Goal: Task Accomplishment & Management: Manage account settings

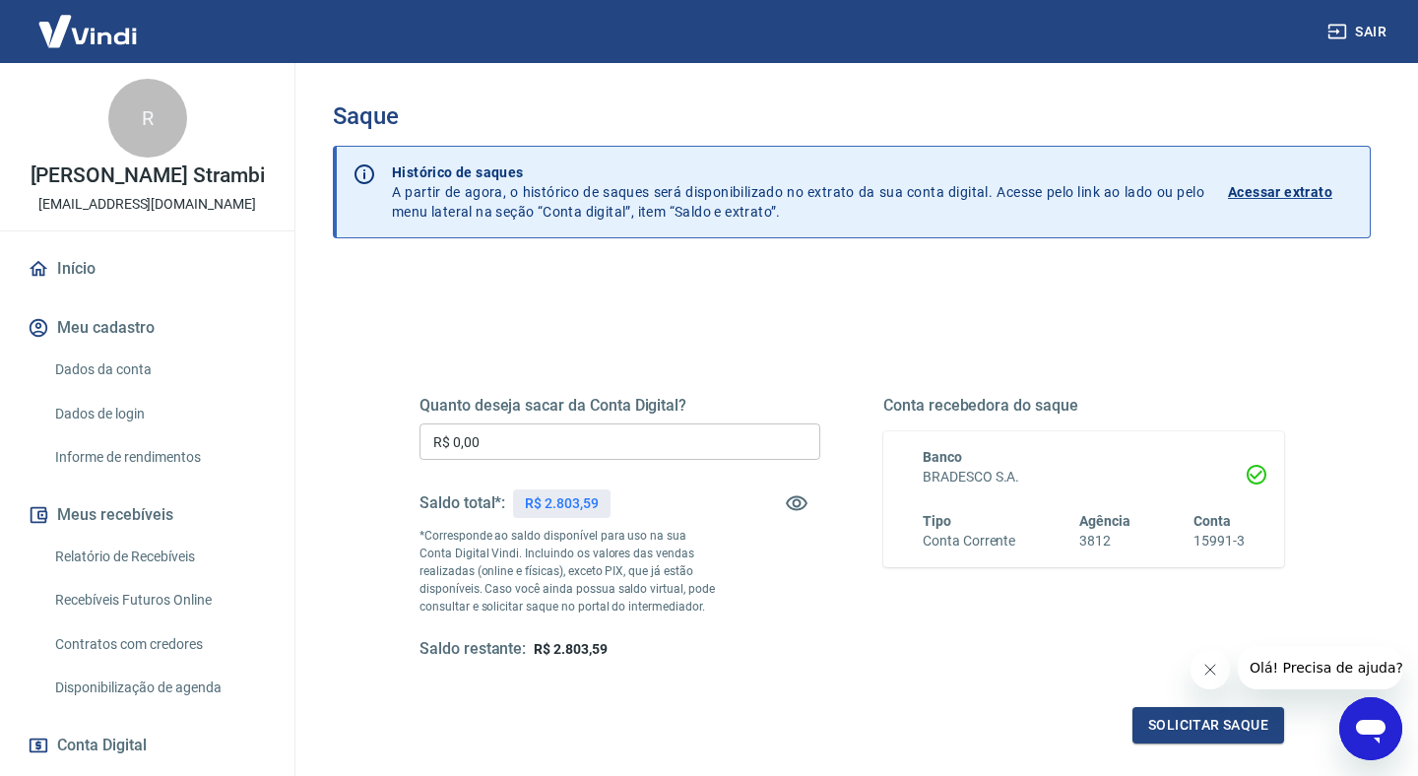
click at [483, 431] on input "R$ 0,00" at bounding box center [620, 441] width 401 height 36
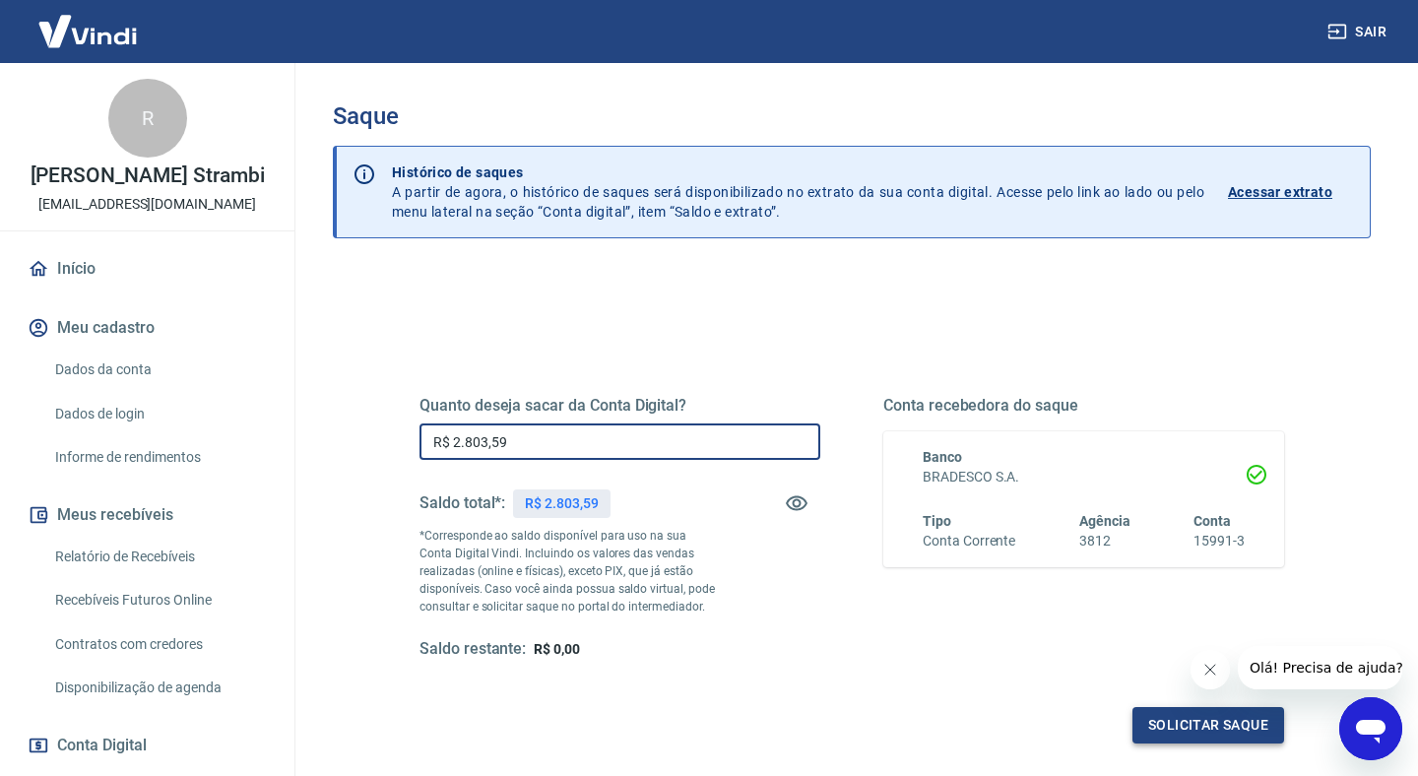
type input "R$ 2.803,59"
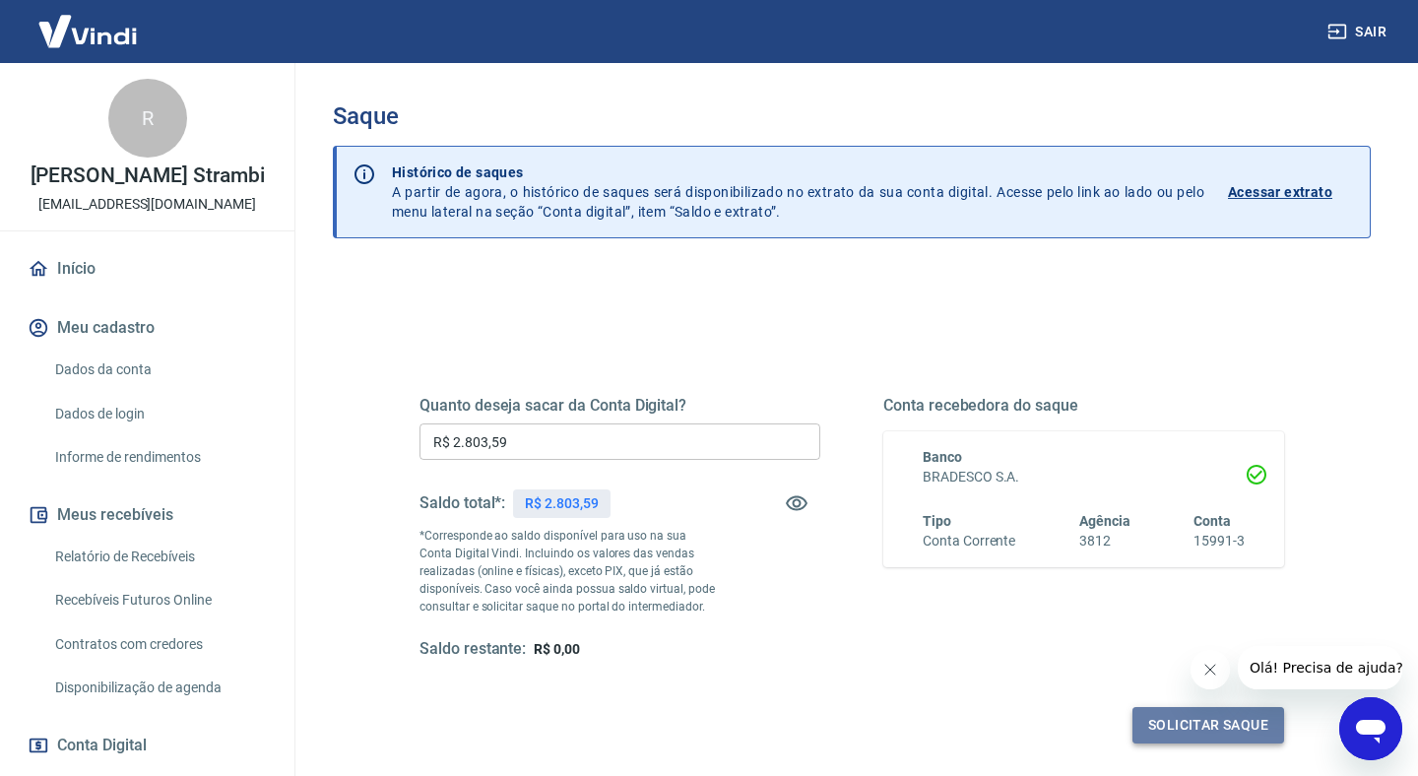
click at [1165, 720] on button "Solicitar saque" at bounding box center [1209, 725] width 152 height 36
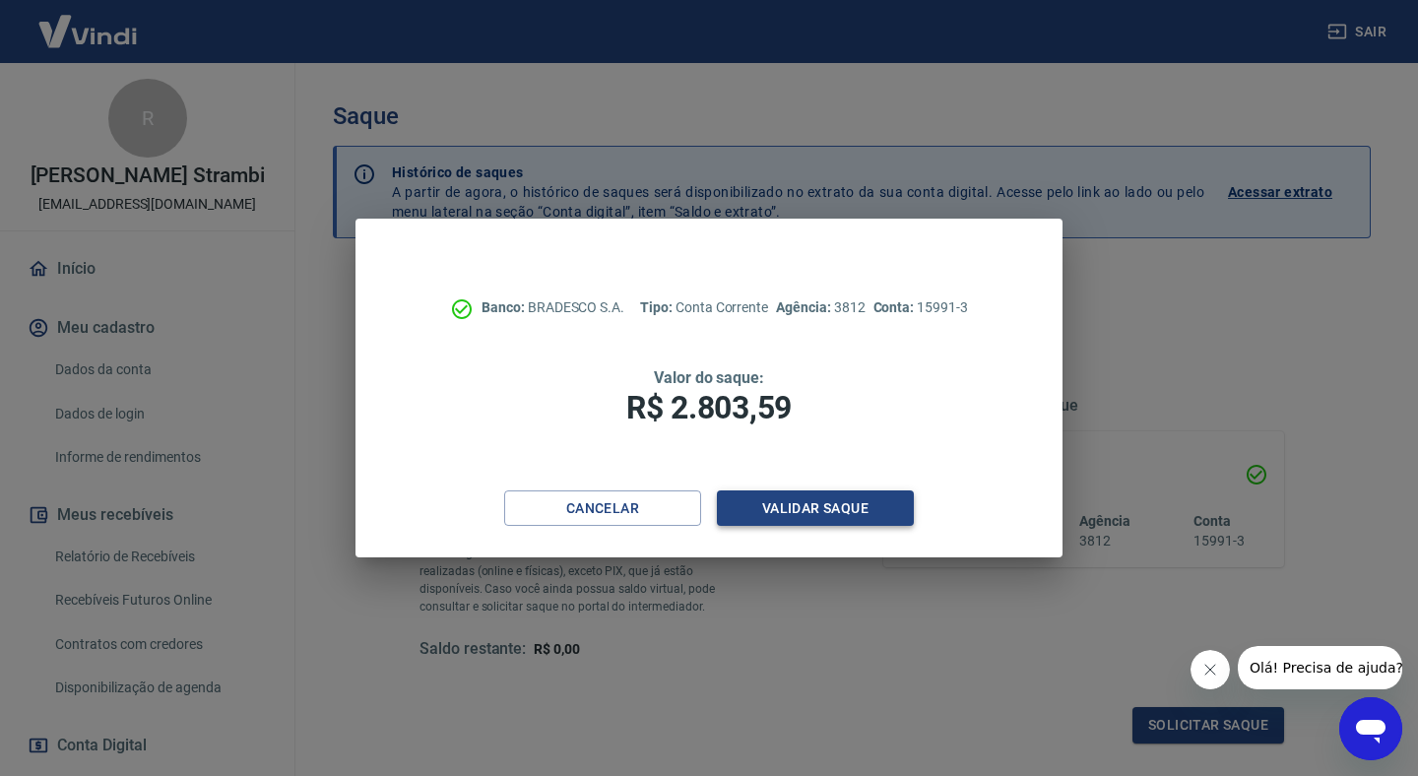
click at [803, 509] on button "Validar saque" at bounding box center [815, 508] width 197 height 36
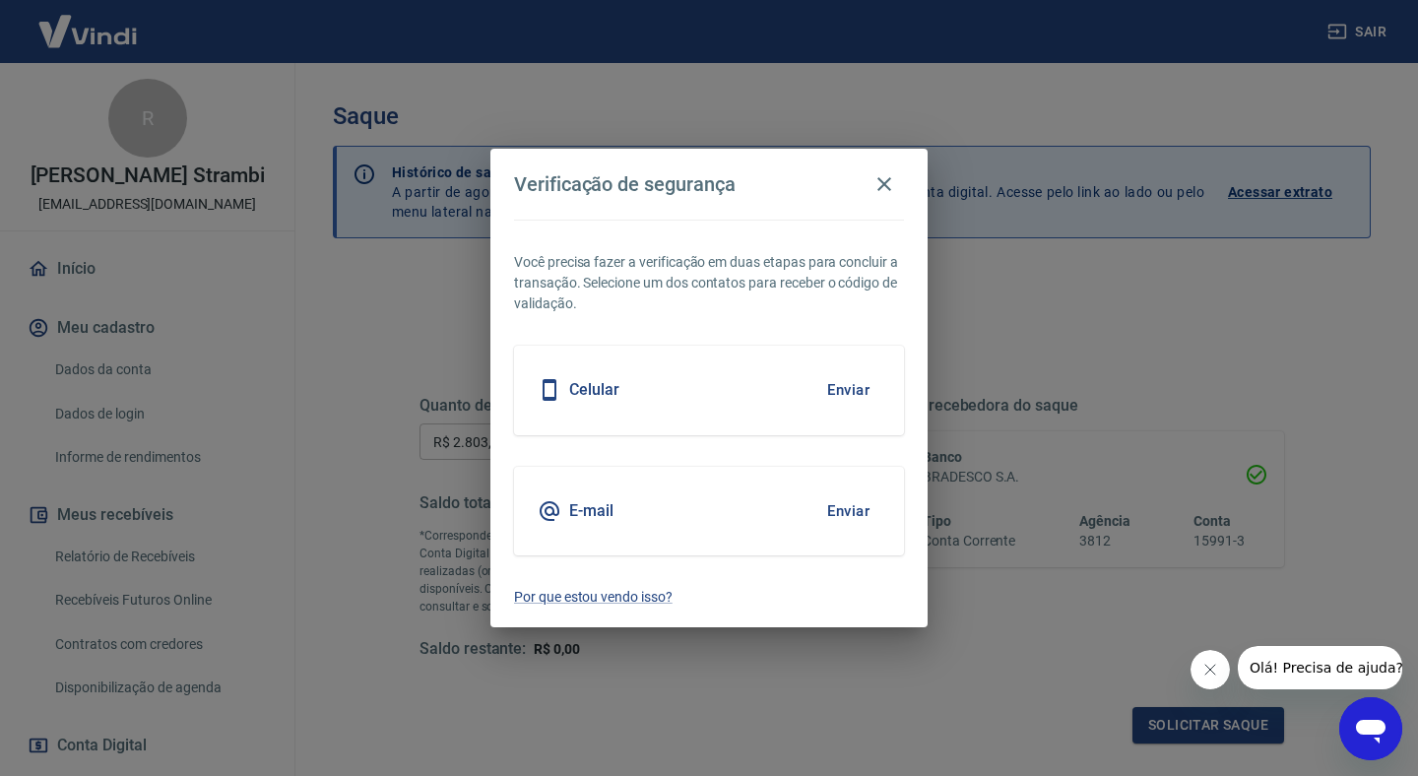
click at [844, 509] on button "Enviar" at bounding box center [848, 510] width 64 height 41
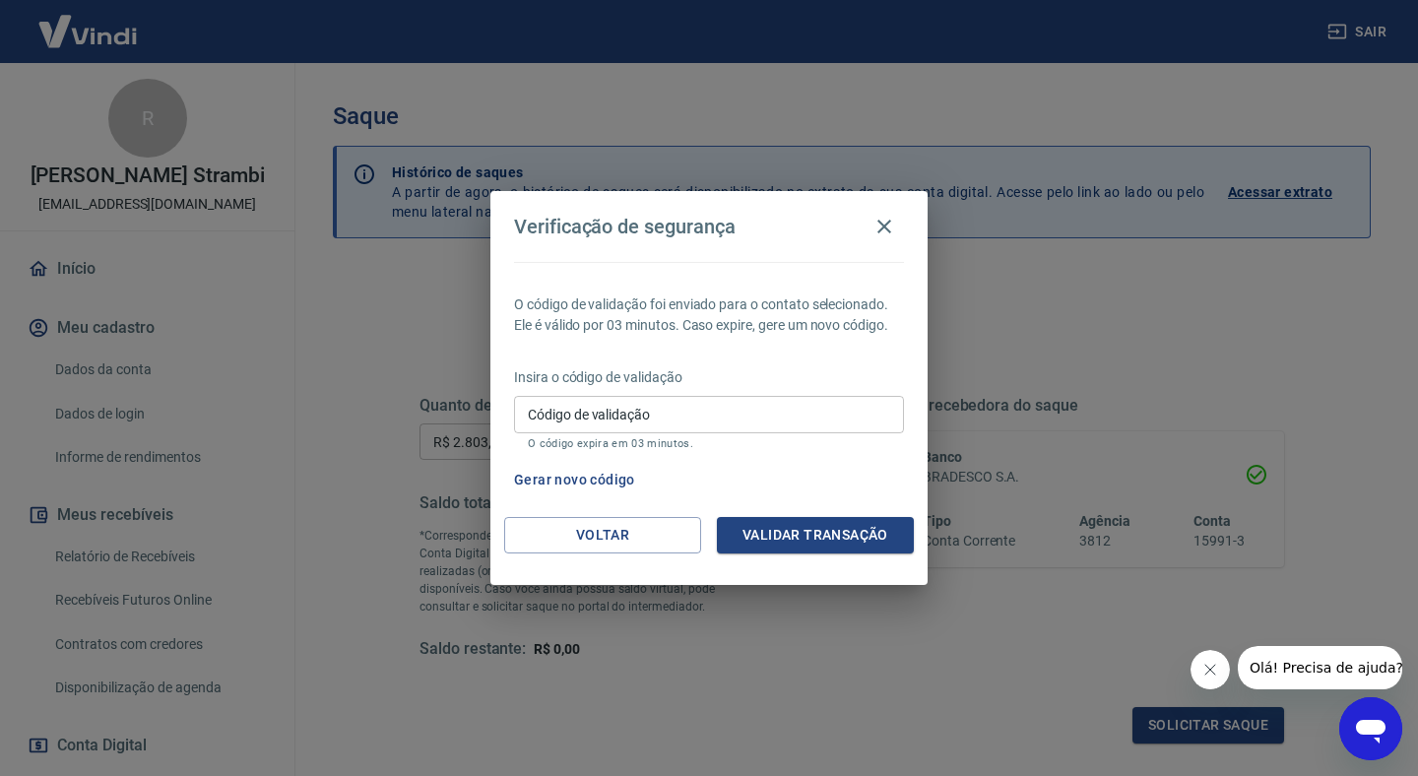
click at [718, 414] on input "Código de validação" at bounding box center [709, 414] width 390 height 36
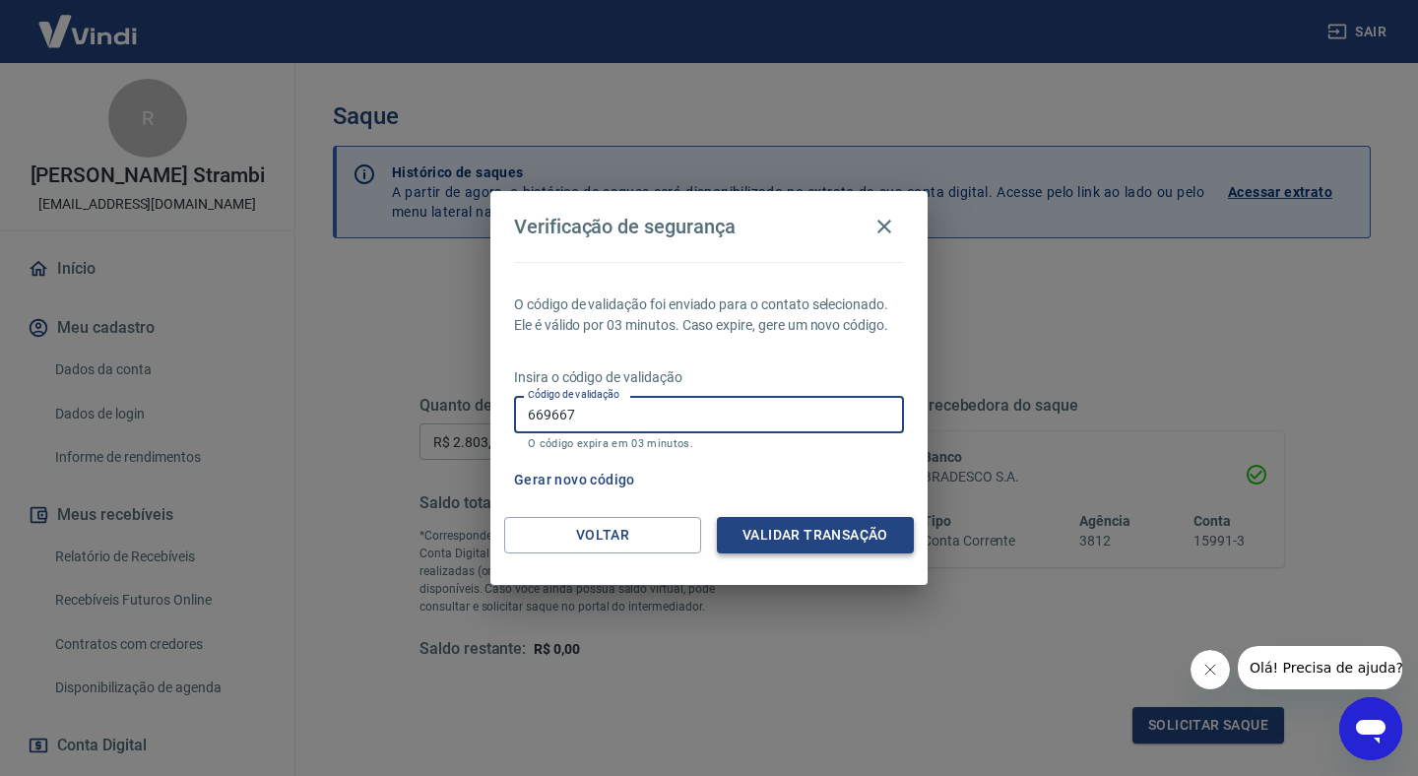
type input "669667"
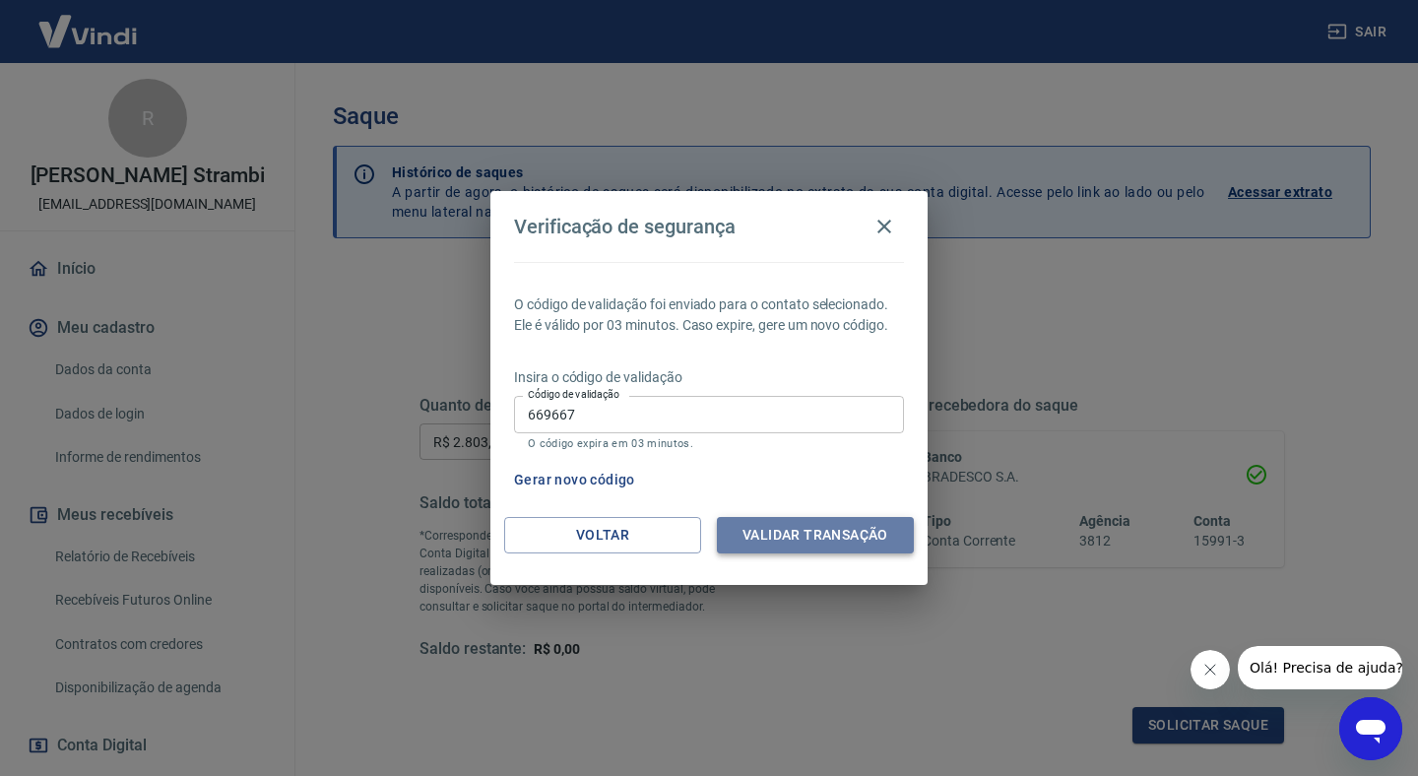
click at [817, 519] on button "Validar transação" at bounding box center [815, 535] width 197 height 36
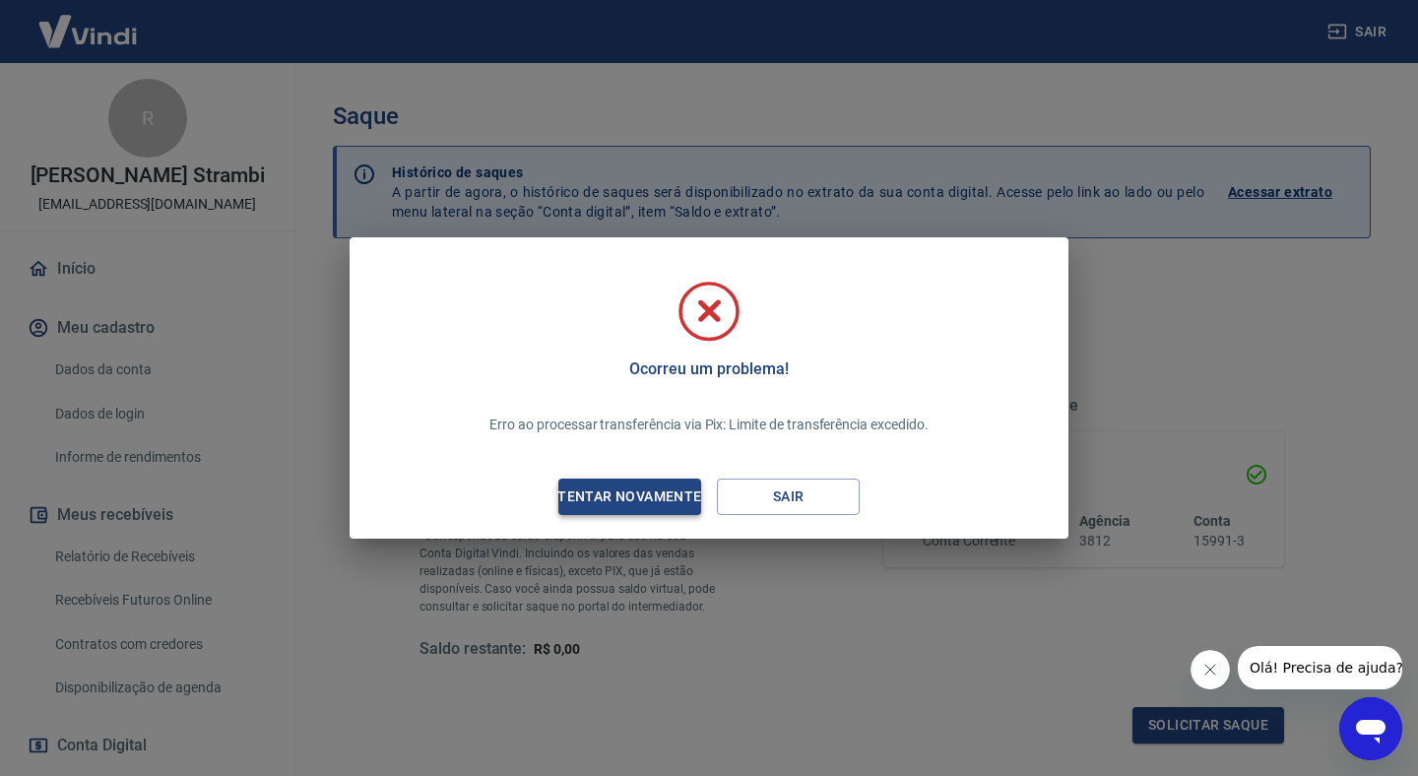
click at [663, 492] on div "Tentar novamente" at bounding box center [629, 497] width 191 height 25
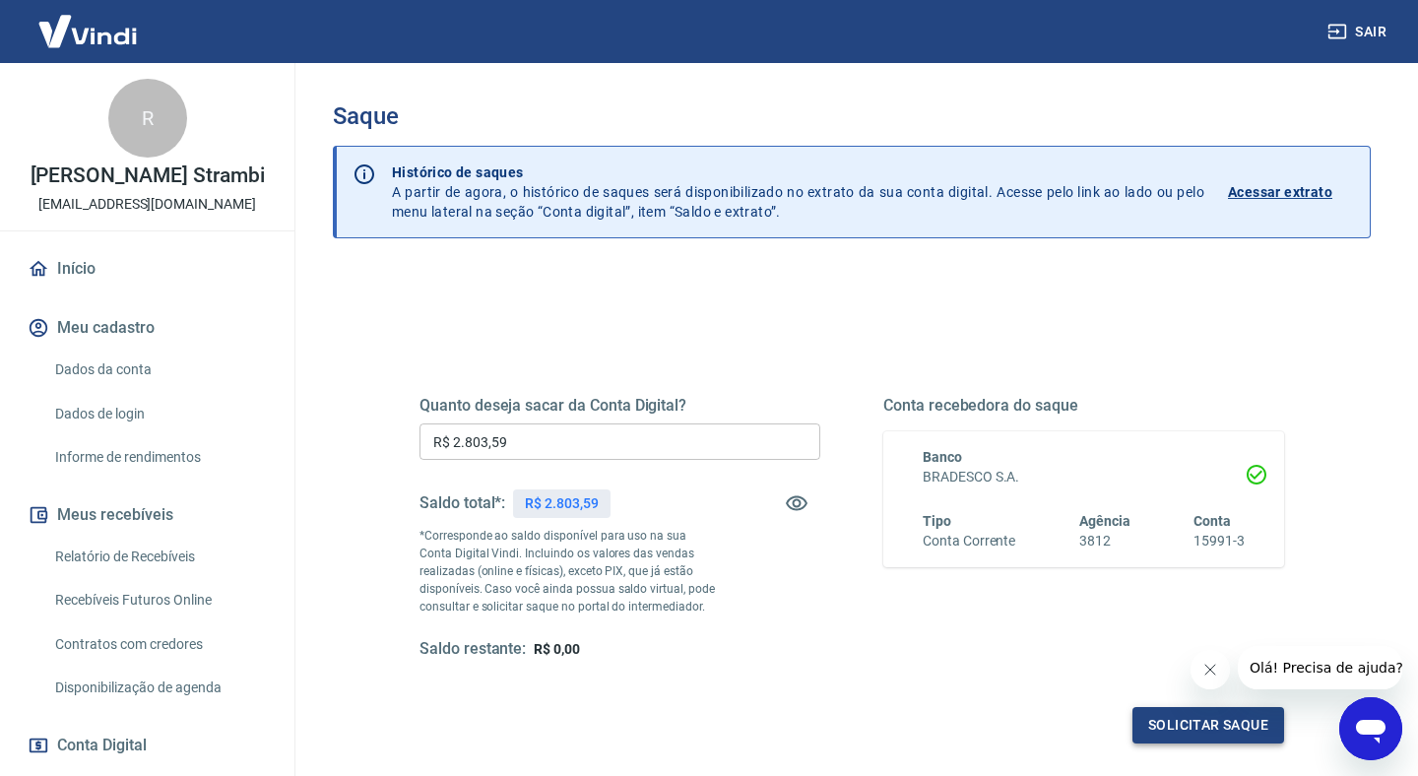
click at [1169, 723] on button "Solicitar saque" at bounding box center [1209, 725] width 152 height 36
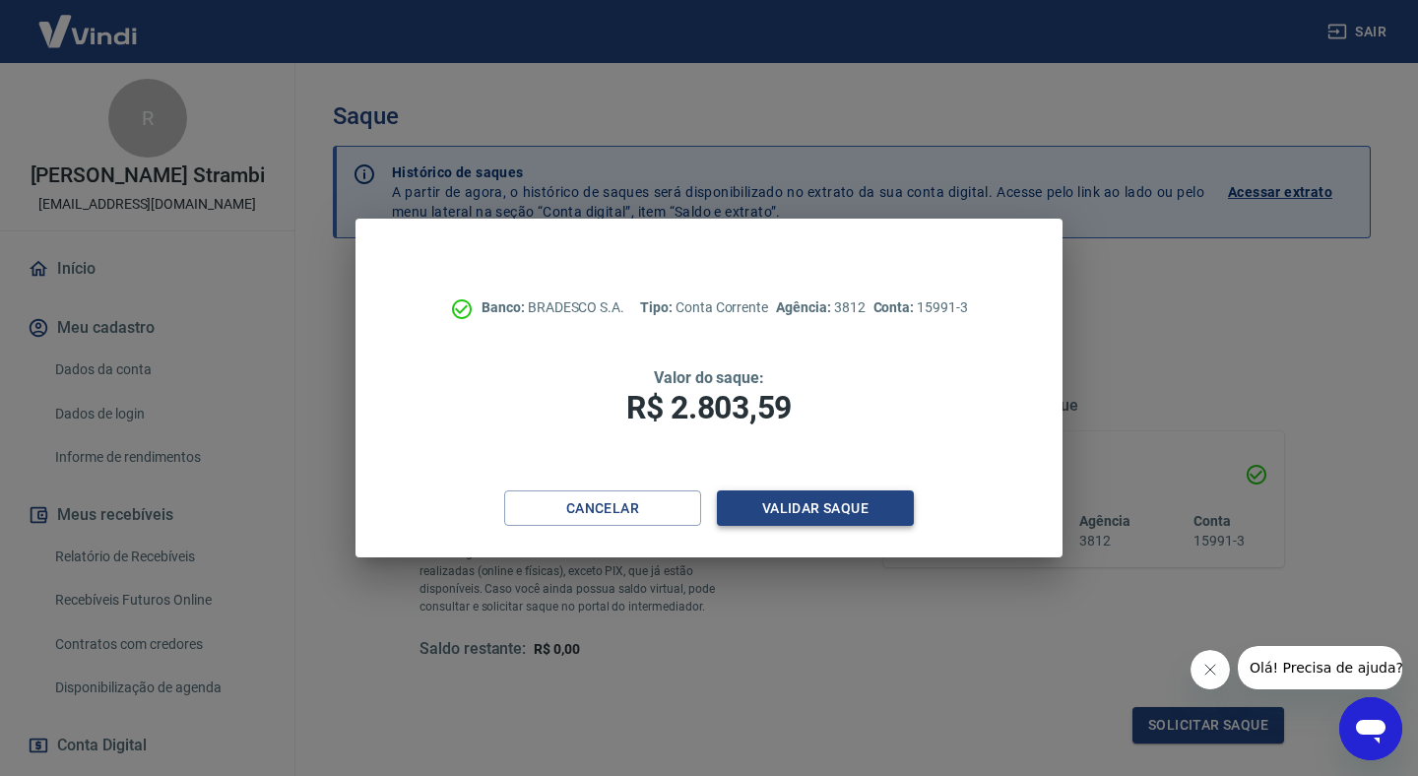
click at [848, 495] on button "Validar saque" at bounding box center [815, 508] width 197 height 36
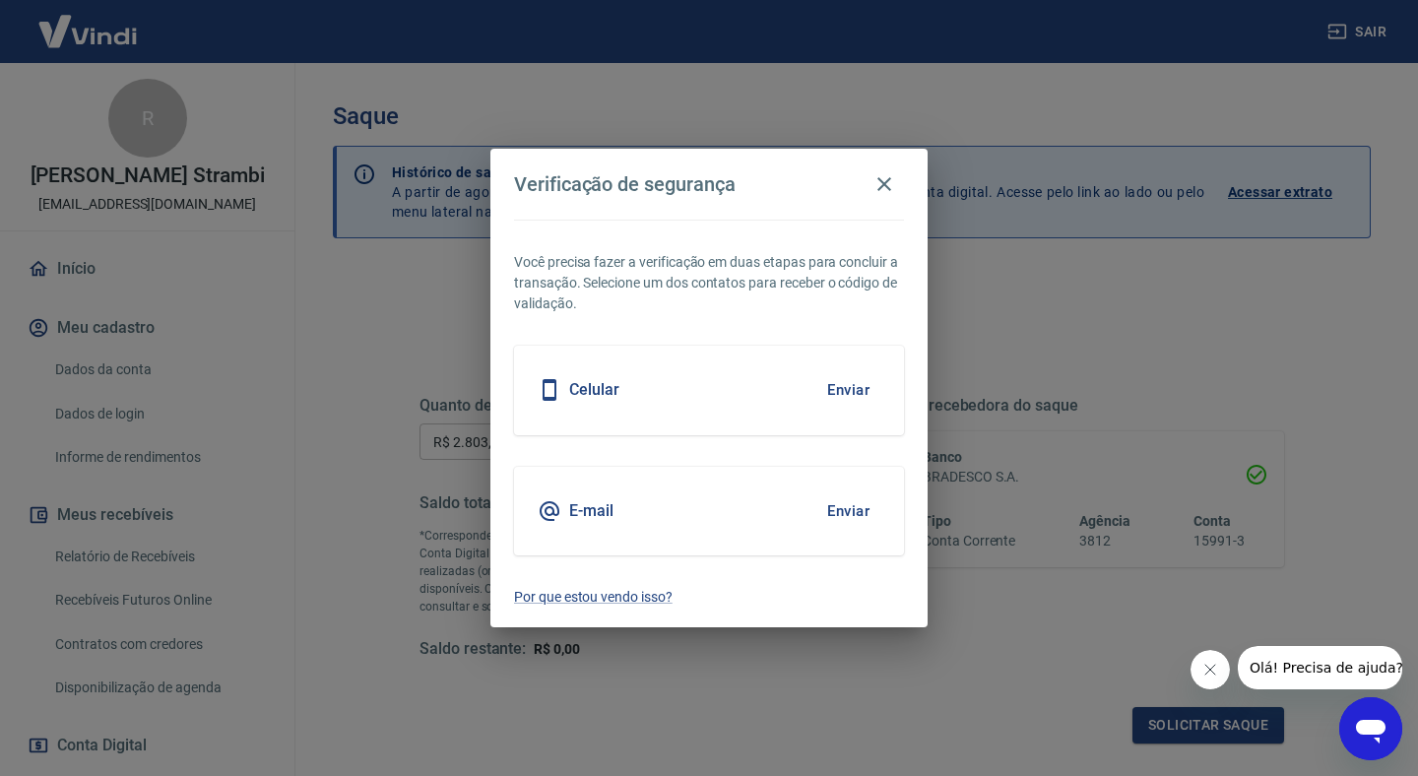
click at [848, 496] on button "Enviar" at bounding box center [848, 510] width 64 height 41
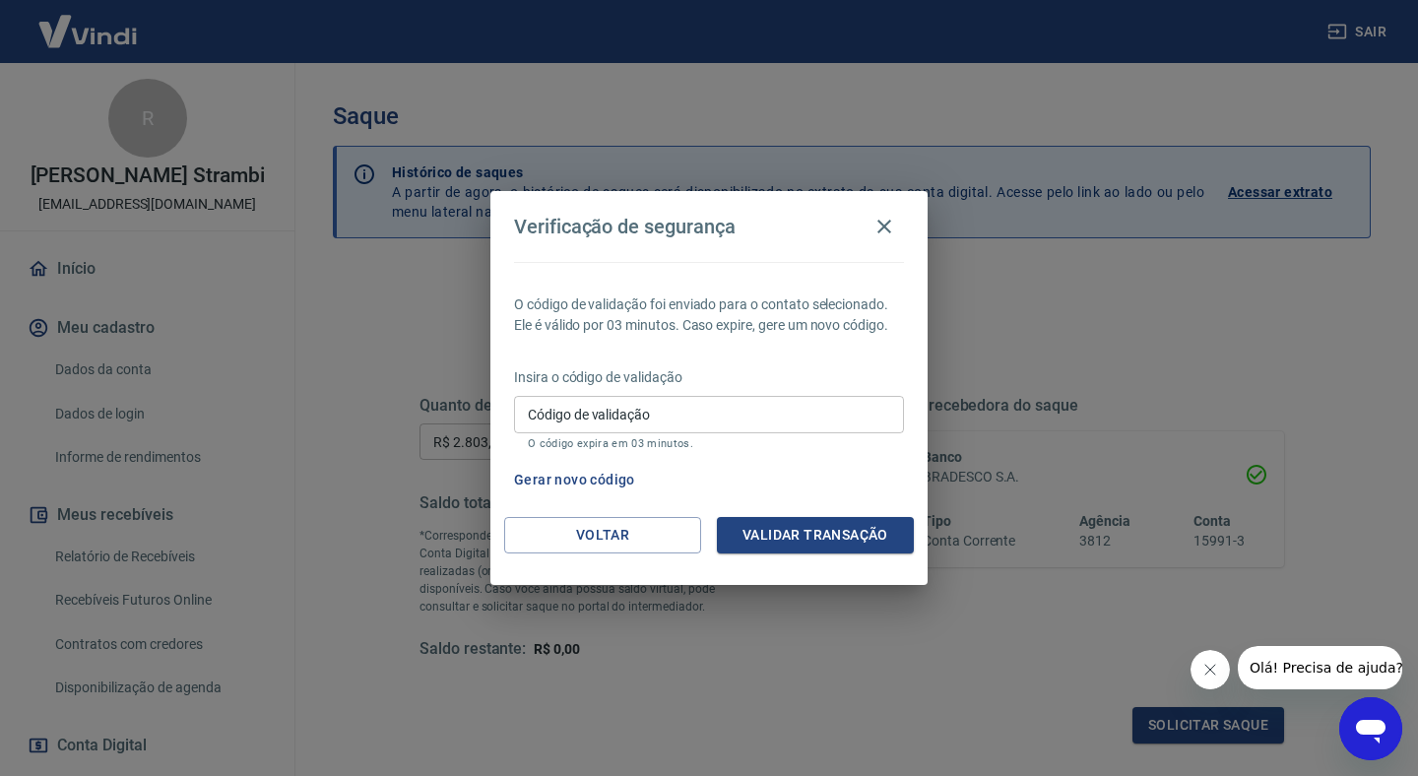
click at [672, 413] on input "Código de validação" at bounding box center [709, 414] width 390 height 36
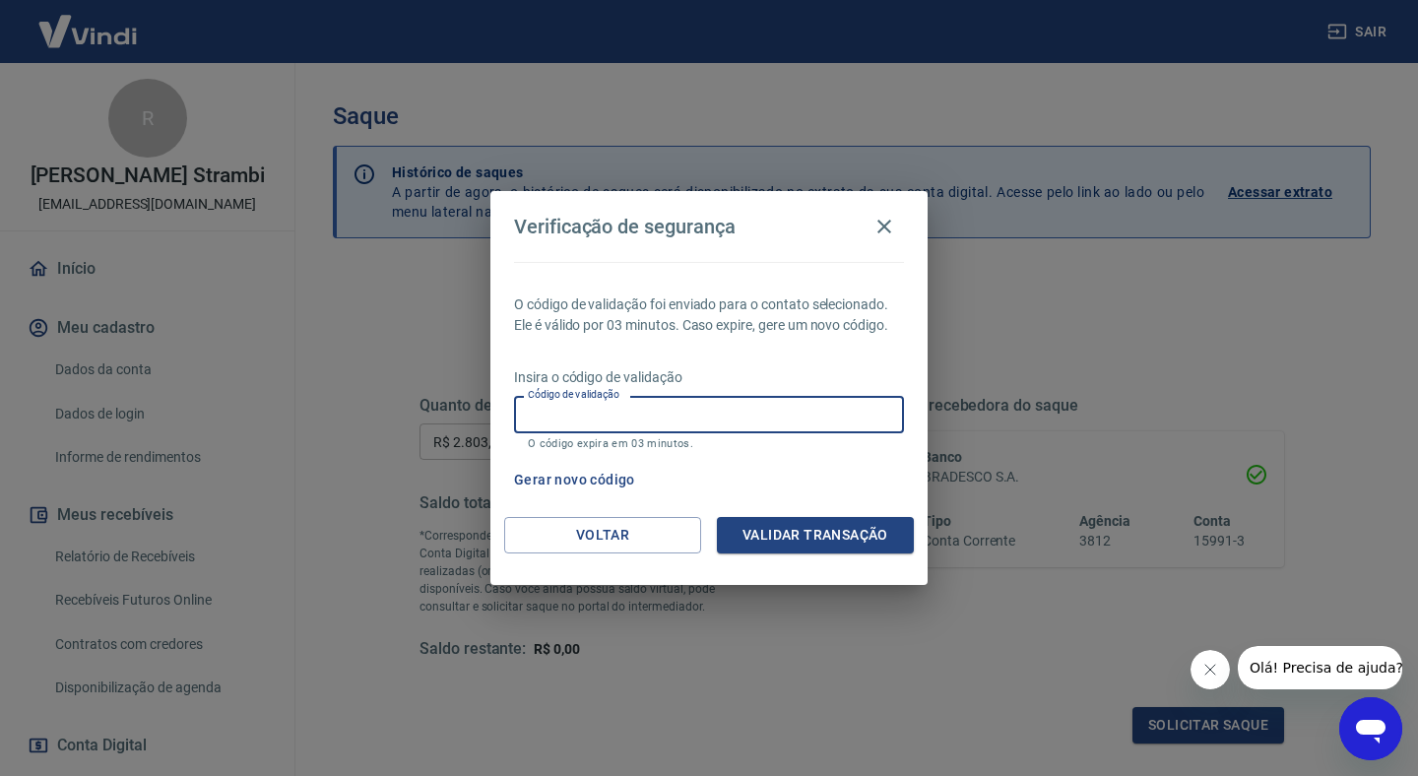
click at [671, 414] on input "Código de validação" at bounding box center [709, 414] width 390 height 36
type input "389957"
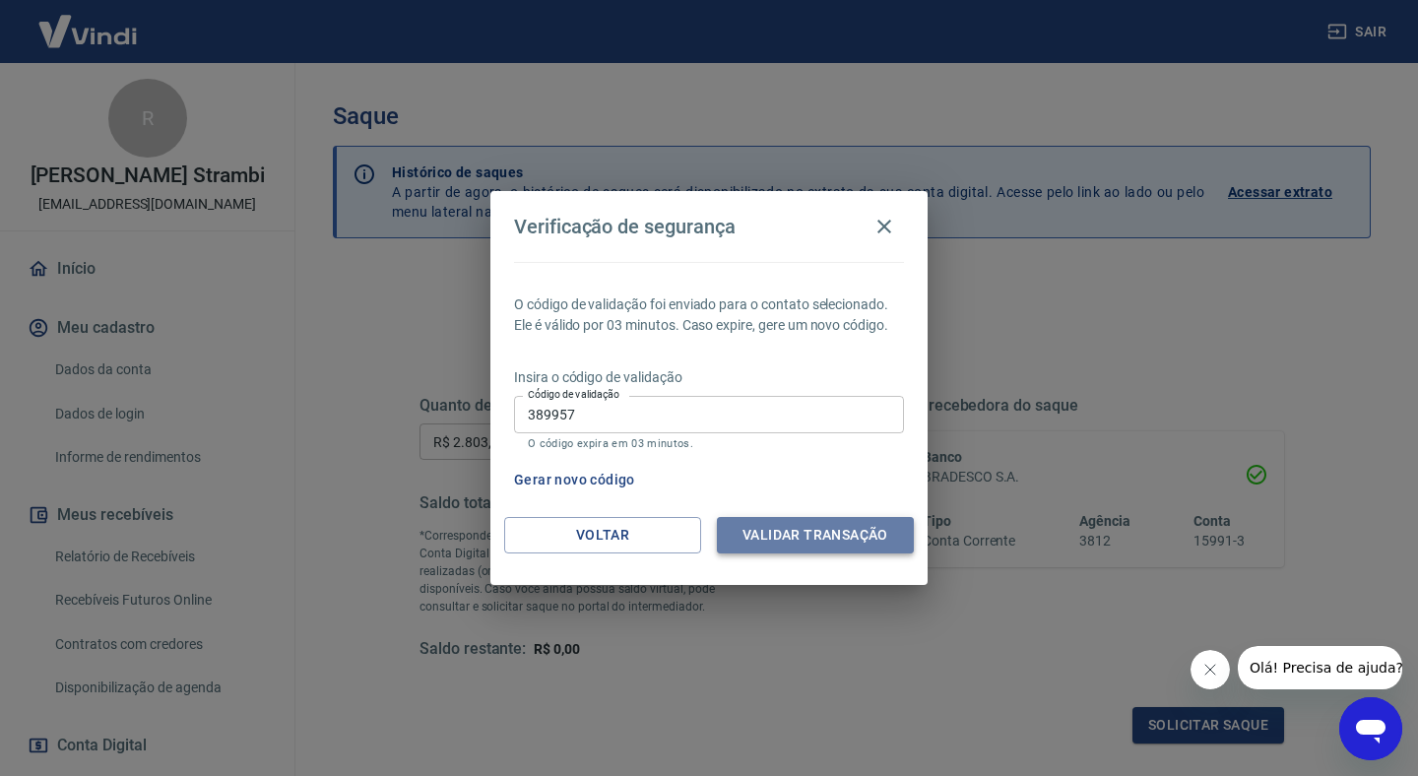
click at [839, 531] on button "Validar transação" at bounding box center [815, 535] width 197 height 36
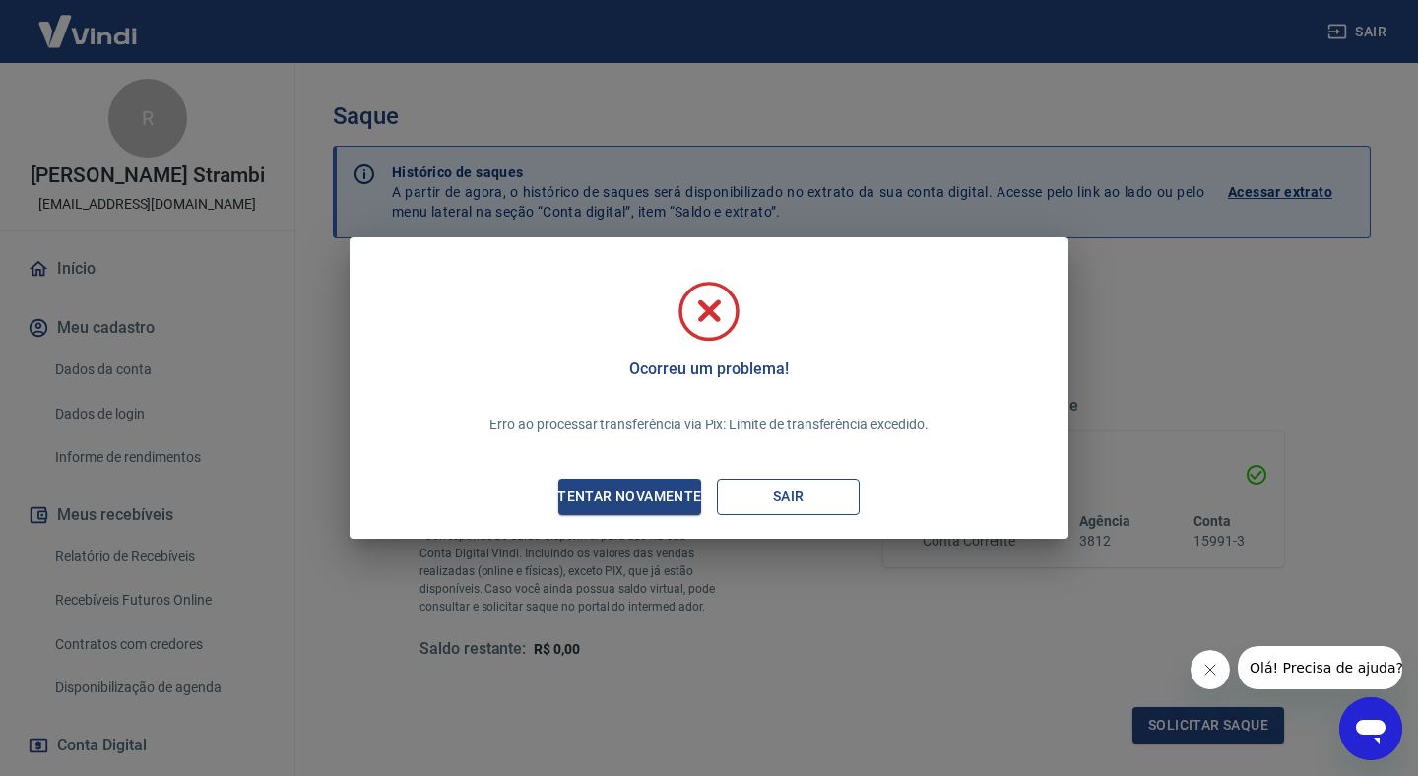
click at [770, 493] on button "Sair" at bounding box center [788, 497] width 143 height 36
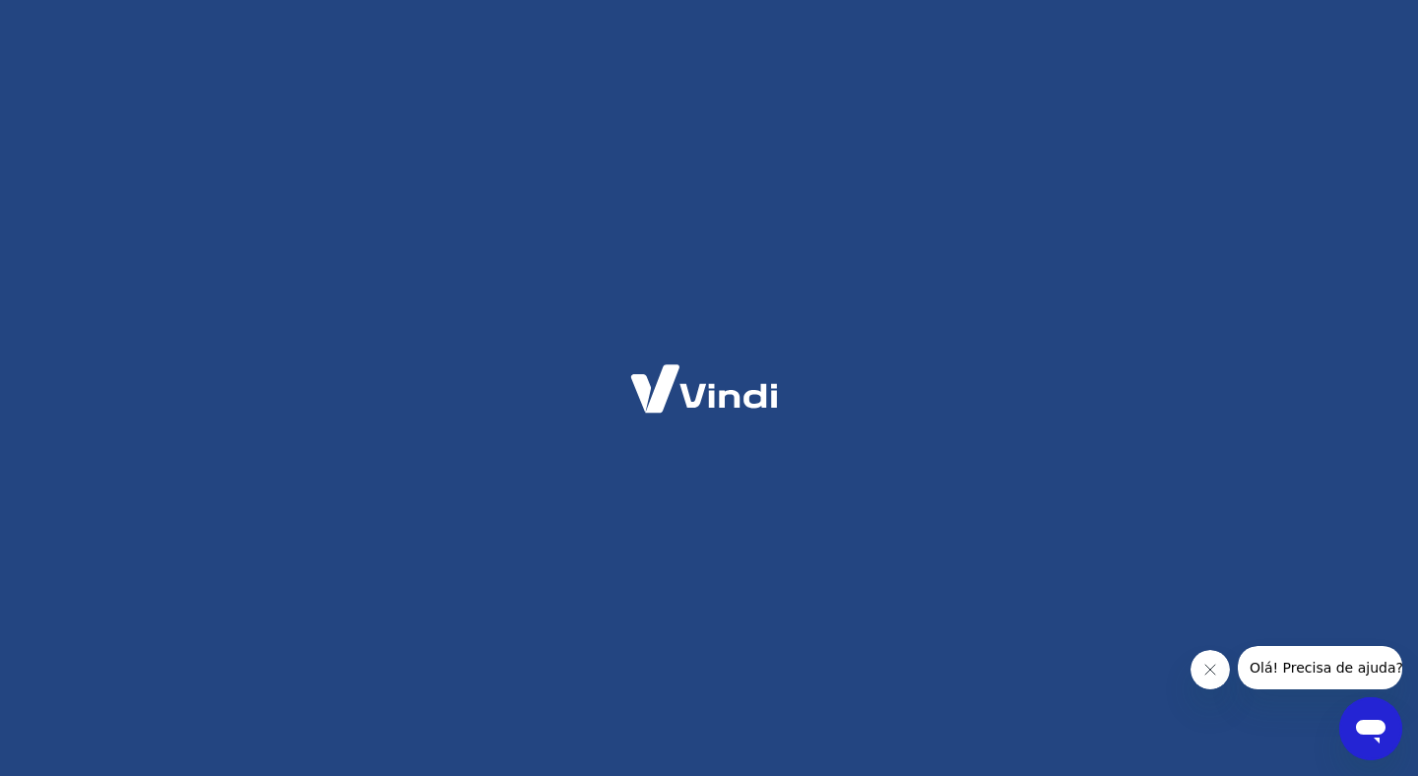
click at [1226, 674] on button "Fechar mensagem da empresa" at bounding box center [1210, 669] width 39 height 39
